Goal: Information Seeking & Learning: Learn about a topic

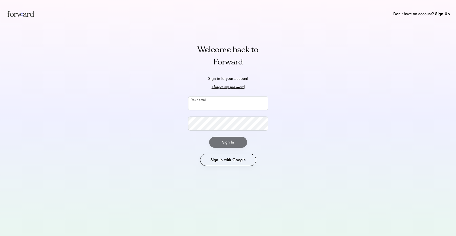
click at [205, 97] on input "email" at bounding box center [228, 103] width 80 height 14
type input "**********"
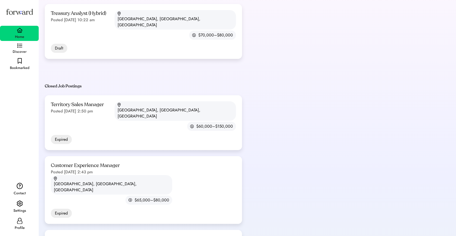
scroll to position [77, 0]
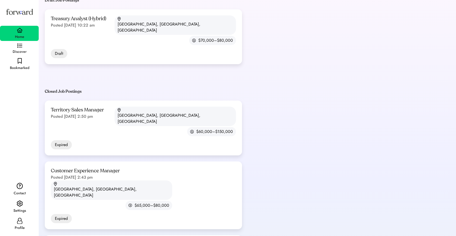
scroll to position [107, 0]
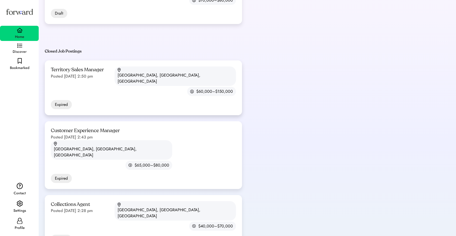
click at [105, 69] on div "Territory Sales Manager Posted Jul 17, 2025 2:50 pm Springfield, MA, USA $60,00…" at bounding box center [143, 87] width 197 height 55
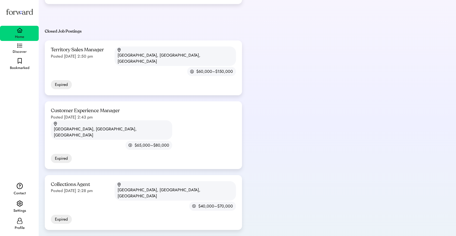
scroll to position [135, 0]
